Goal: Task Accomplishment & Management: Manage account settings

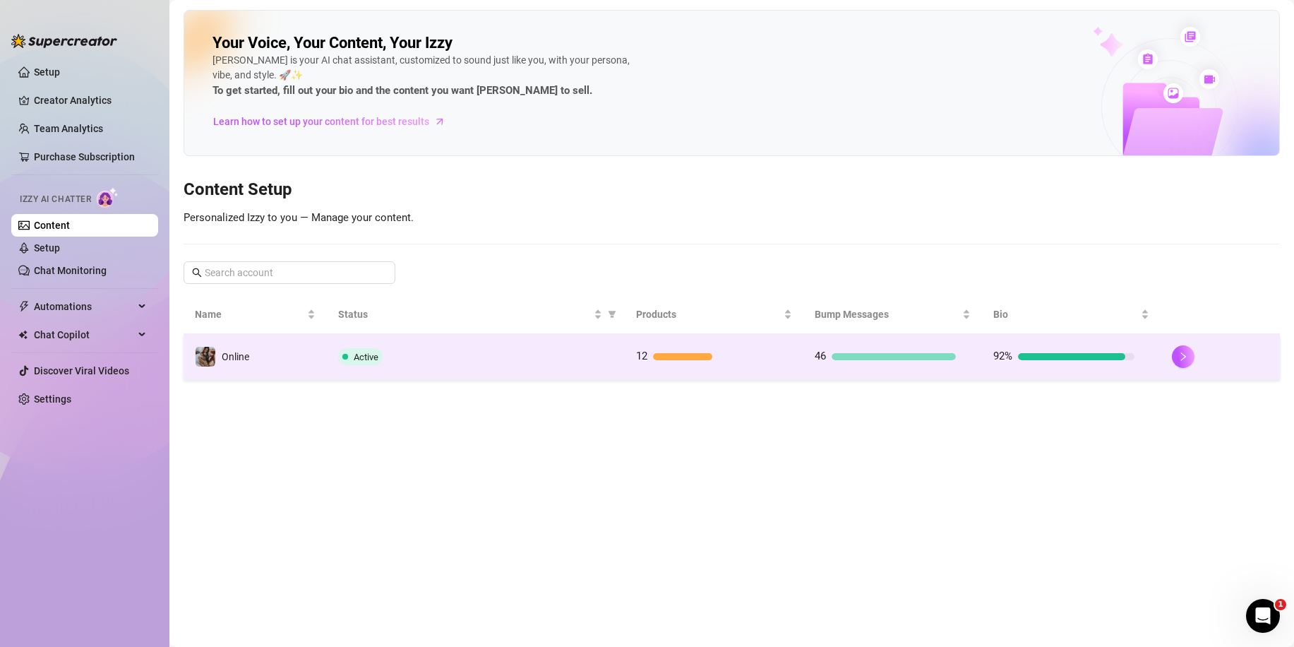
click at [513, 373] on td "Active" at bounding box center [476, 357] width 298 height 46
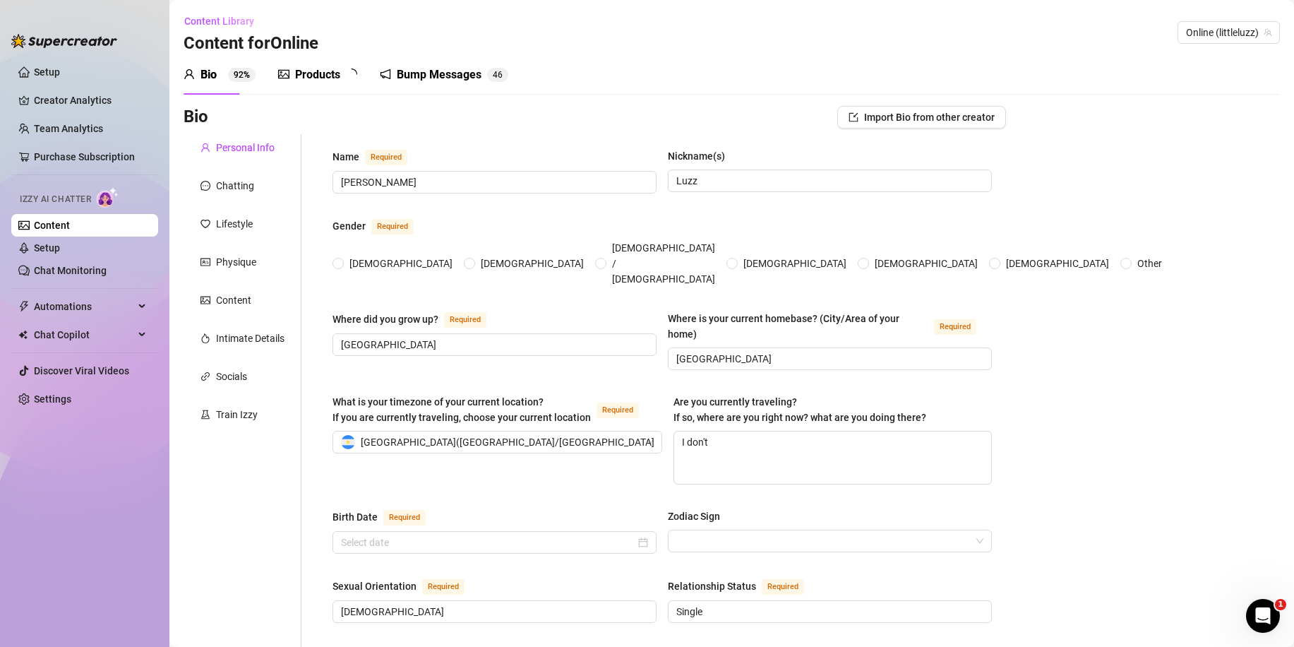
radio input "true"
type input "[DATE]"
click at [54, 253] on link "Setup" at bounding box center [47, 247] width 26 height 11
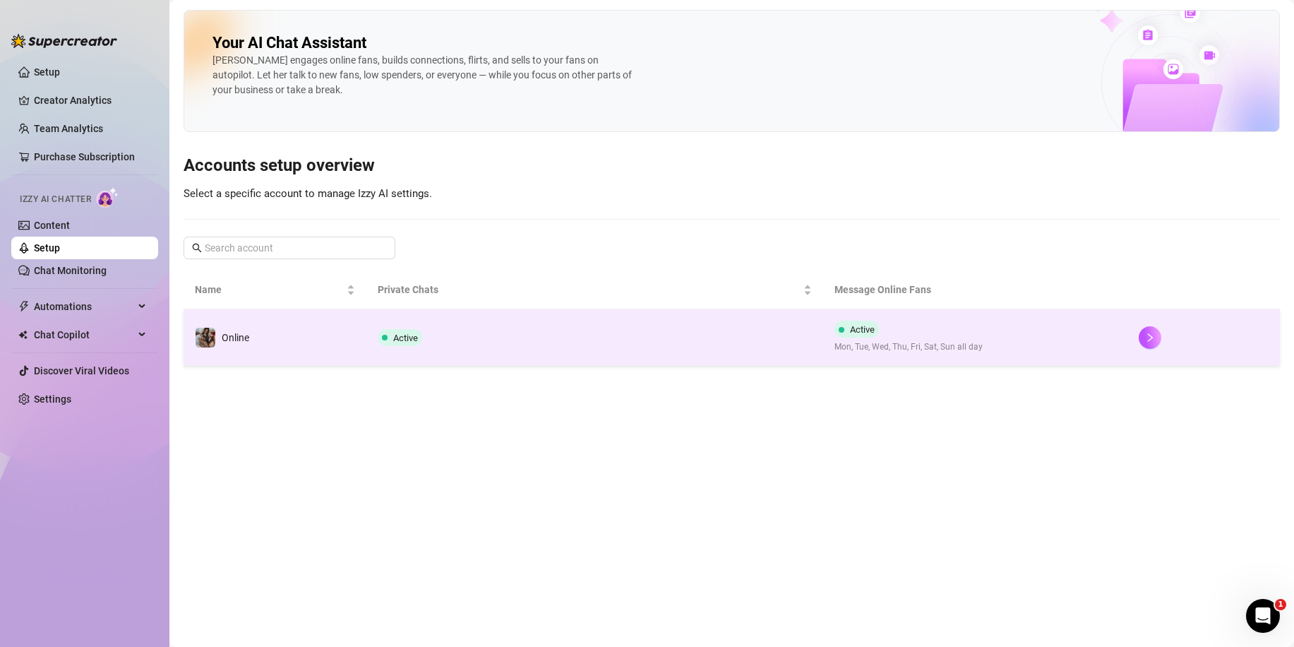
click at [298, 335] on td "Online" at bounding box center [275, 337] width 183 height 56
